Goal: Use online tool/utility: Utilize a website feature to perform a specific function

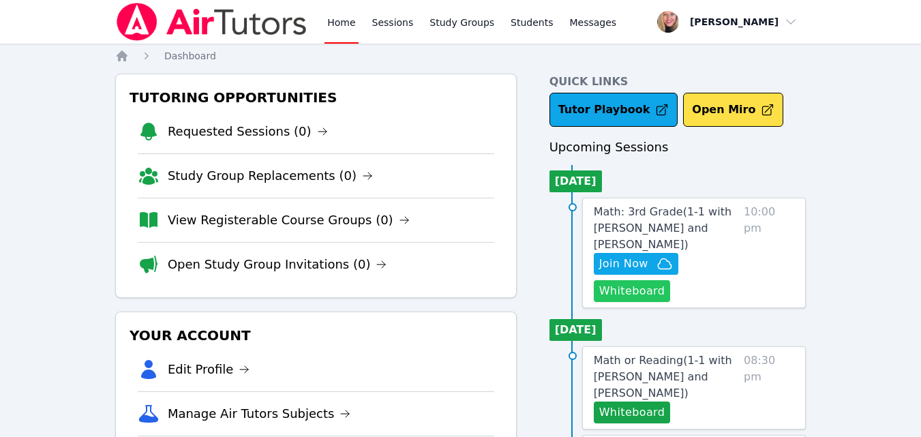
click at [618, 280] on button "Whiteboard" at bounding box center [632, 291] width 77 height 22
click at [658, 256] on icon "button" at bounding box center [664, 264] width 16 height 16
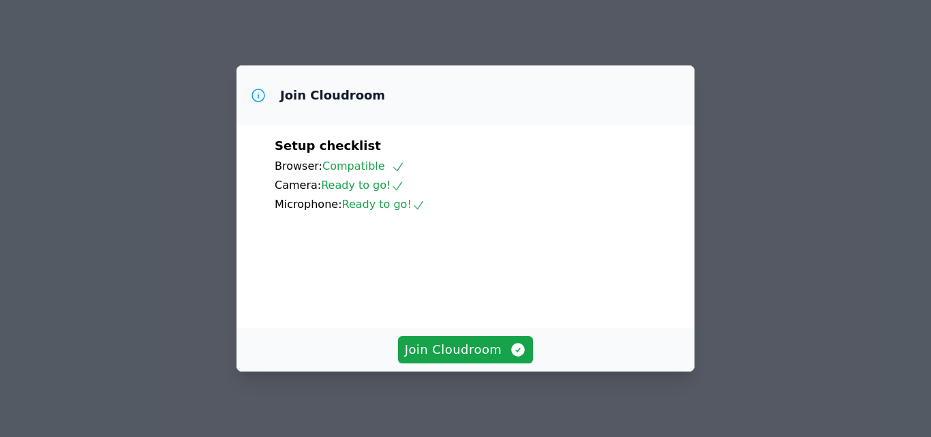
scroll to position [68, 0]
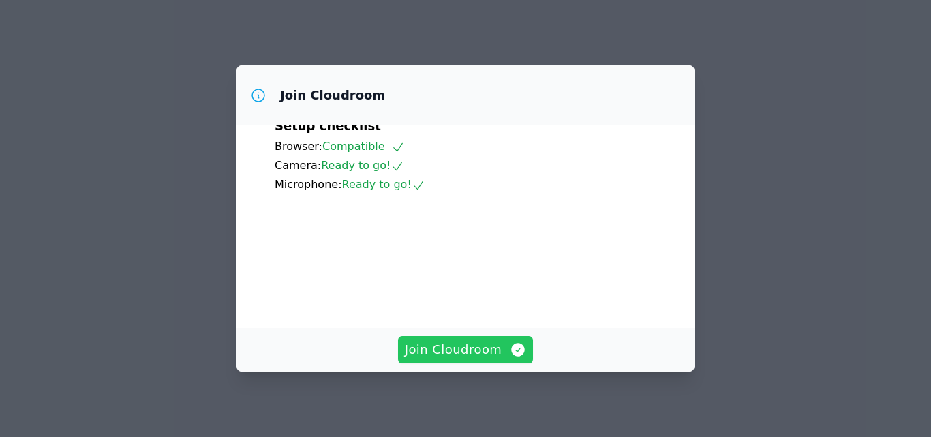
click at [481, 344] on span "Join Cloudroom" at bounding box center [466, 349] width 122 height 19
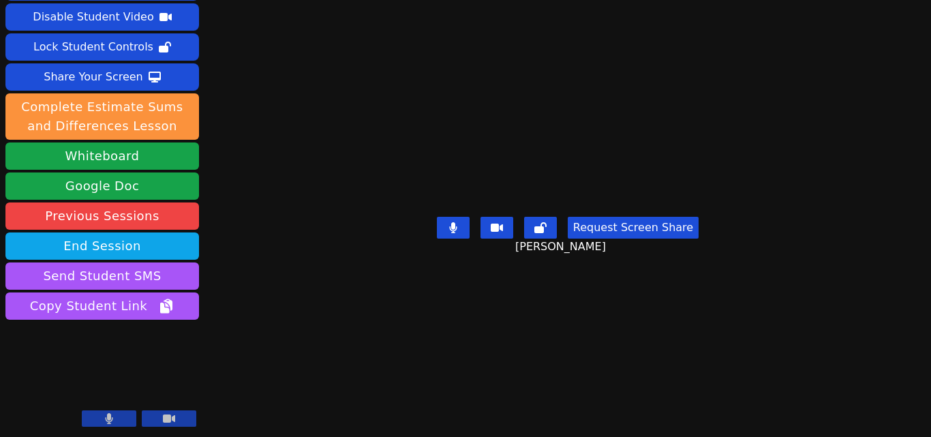
scroll to position [0, 0]
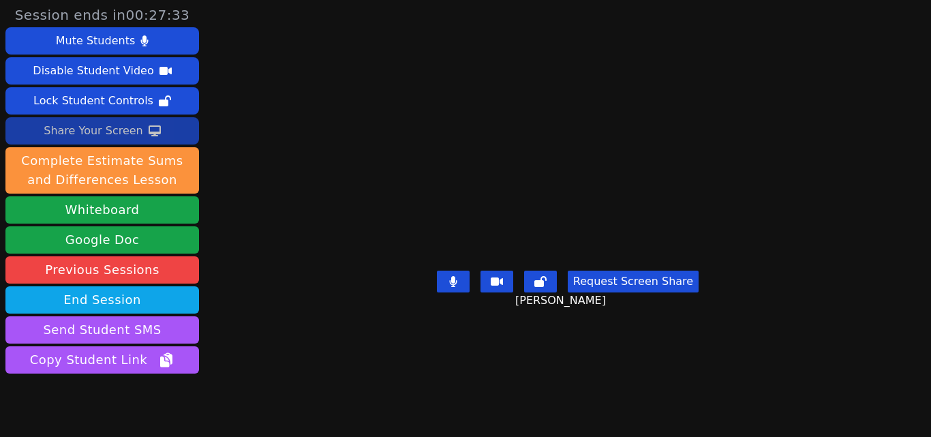
click at [121, 132] on div "Share Your Screen" at bounding box center [93, 131] width 99 height 22
click at [93, 121] on div "Share Your Screen" at bounding box center [93, 131] width 99 height 22
click at [138, 123] on button "Share Your Screen" at bounding box center [102, 130] width 194 height 27
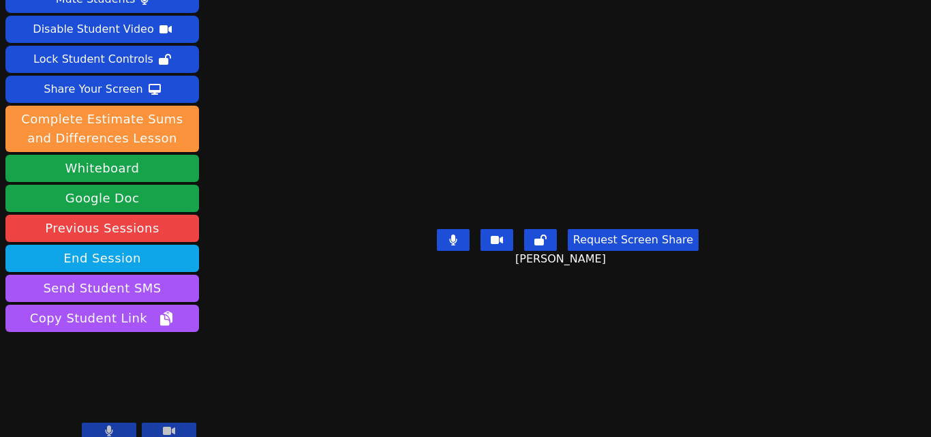
scroll to position [54, 0]
